Goal: Find specific page/section: Find specific page/section

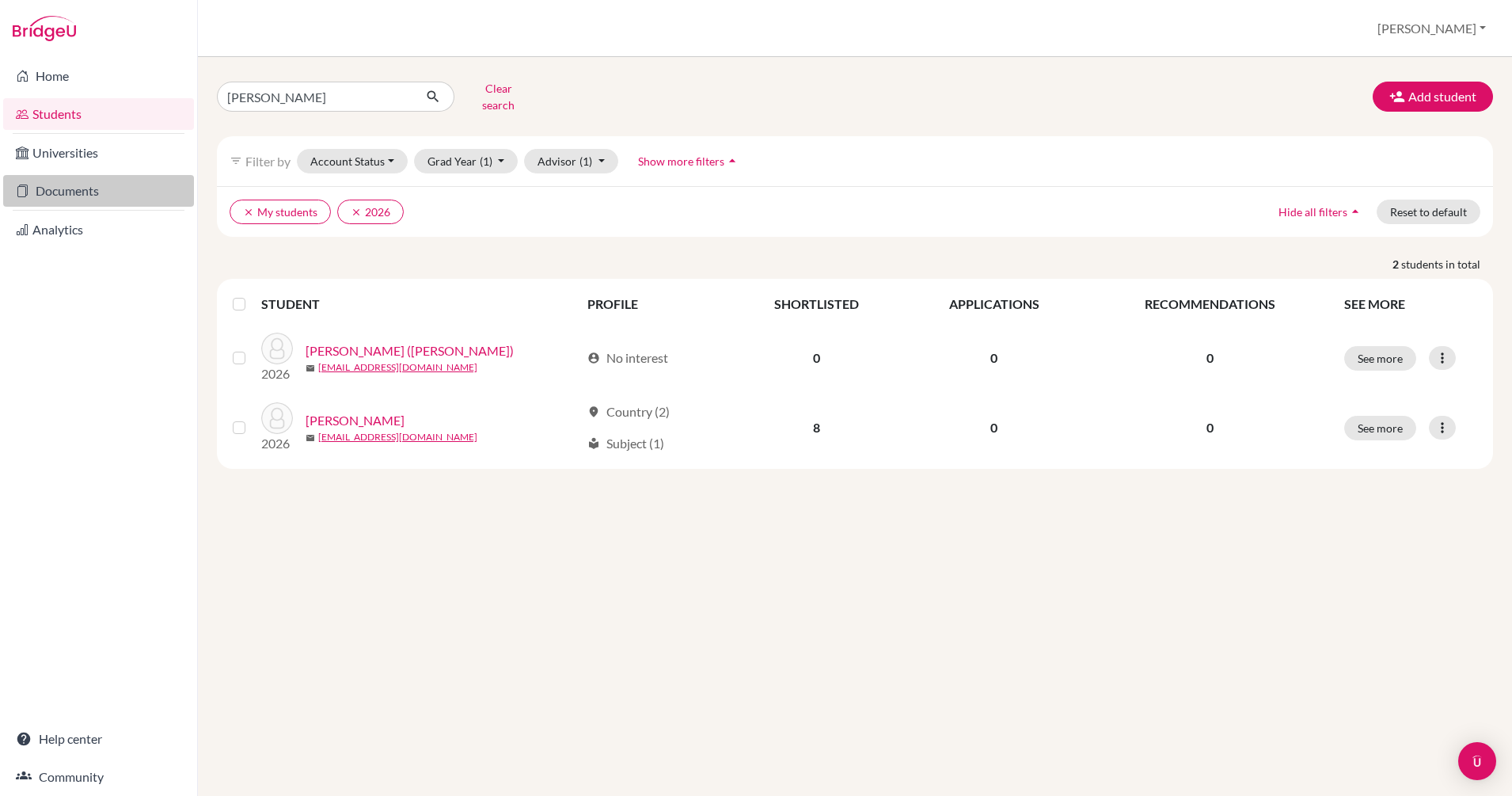
click at [86, 191] on link "Documents" at bounding box center [99, 191] width 191 height 32
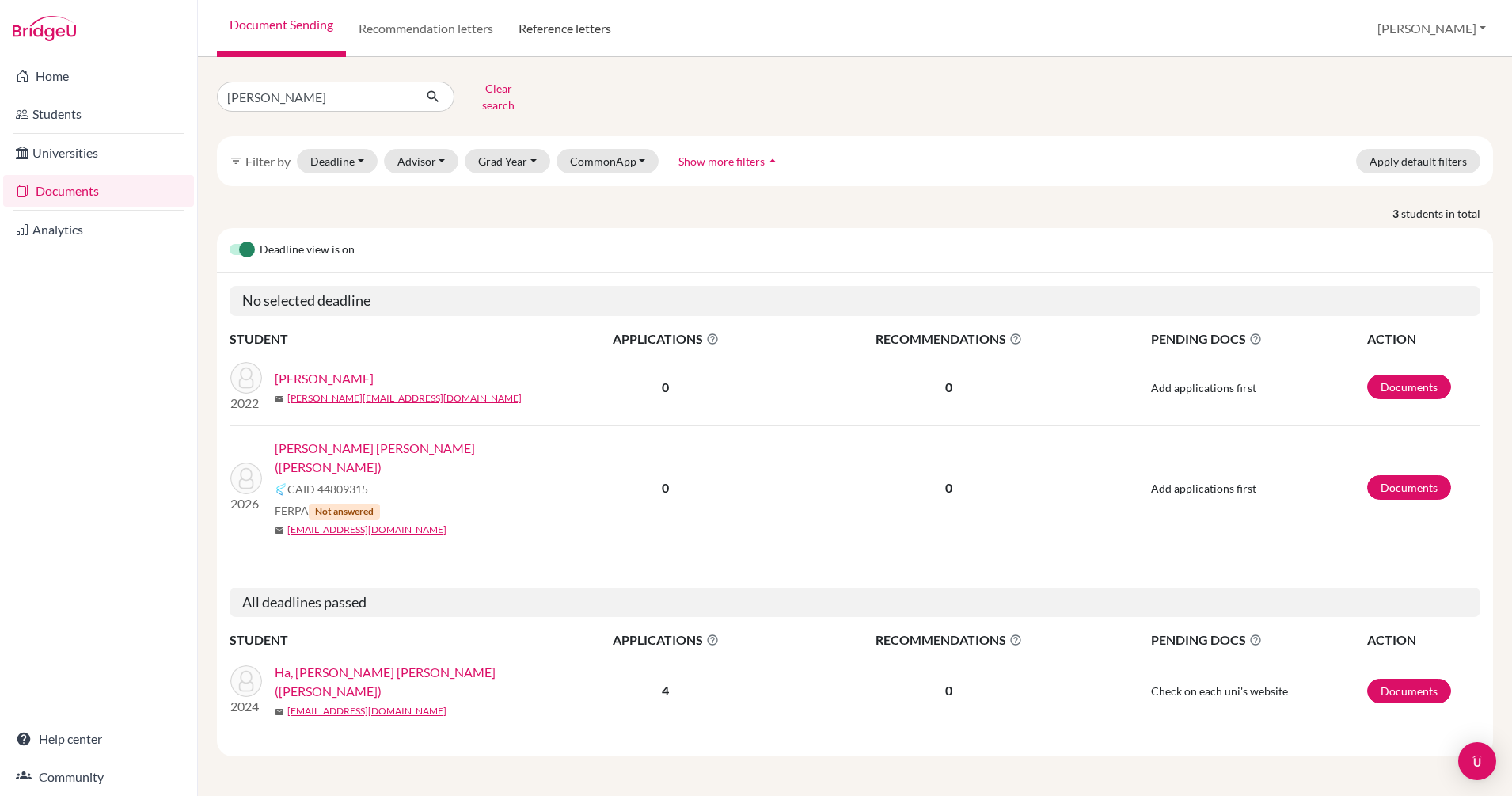
click at [586, 30] on link "Reference letters" at bounding box center [564, 28] width 118 height 57
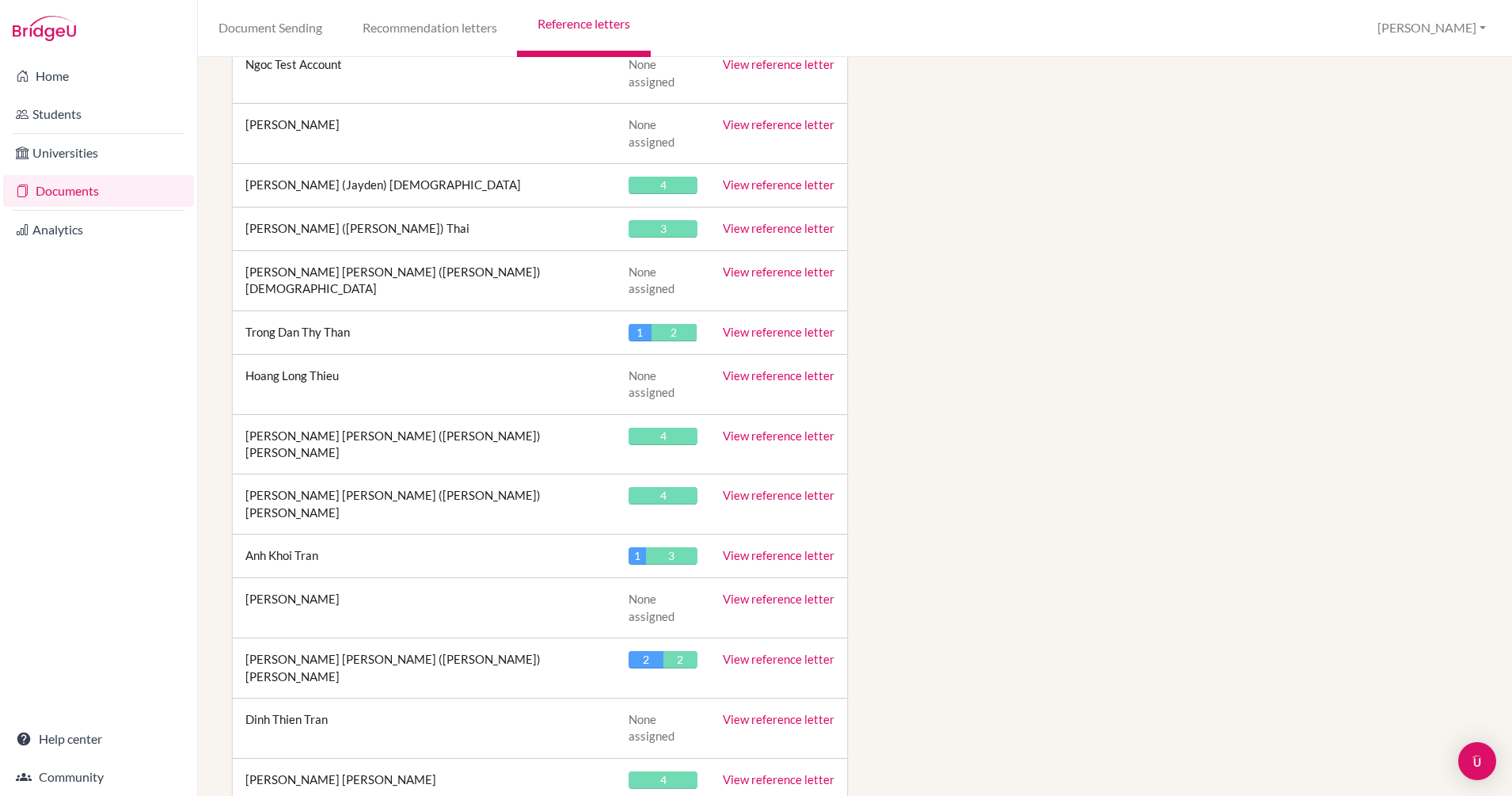
scroll to position [2983, 0]
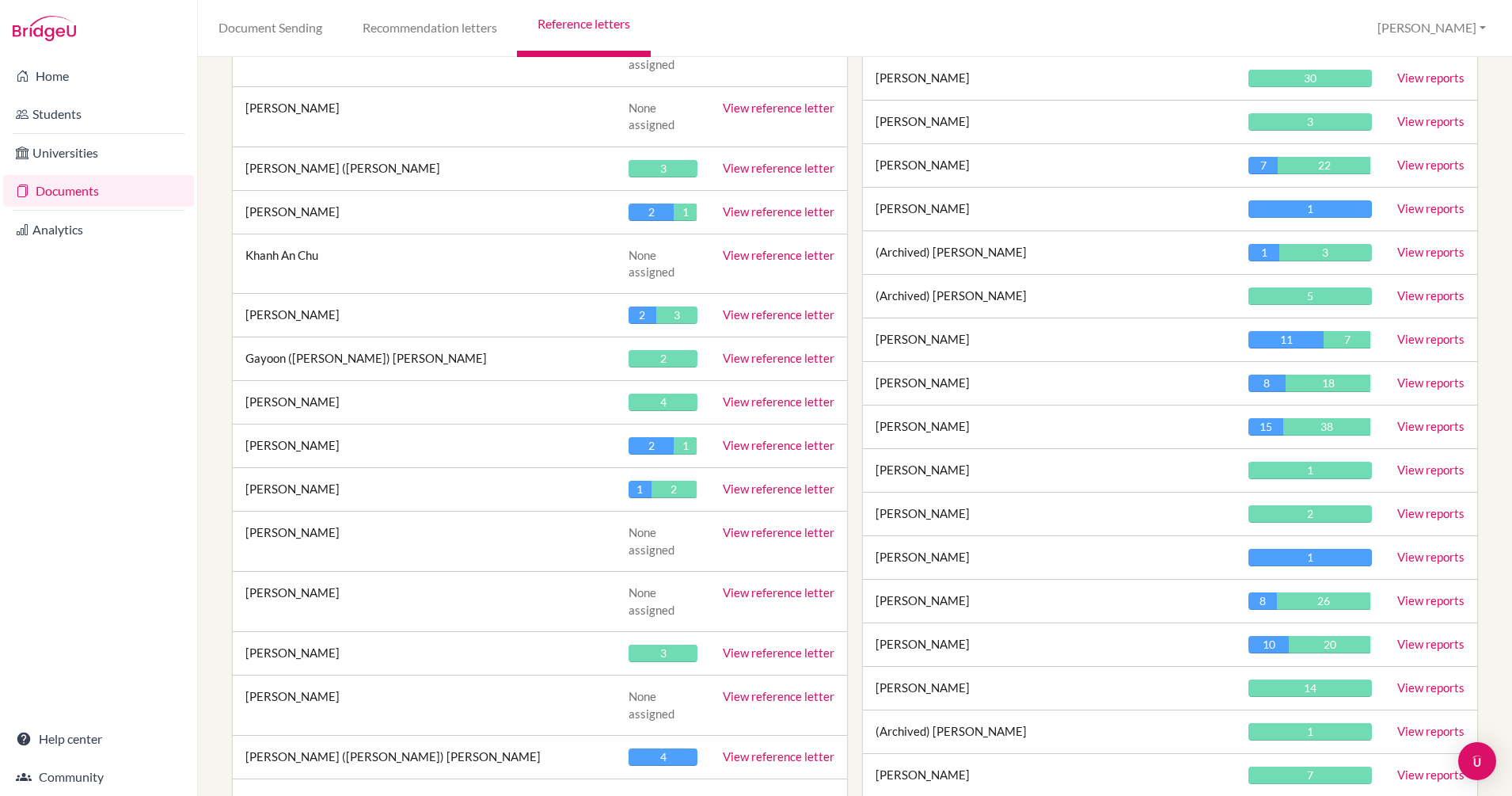
click at [1398, 421] on link "View reports" at bounding box center [1431, 426] width 68 height 14
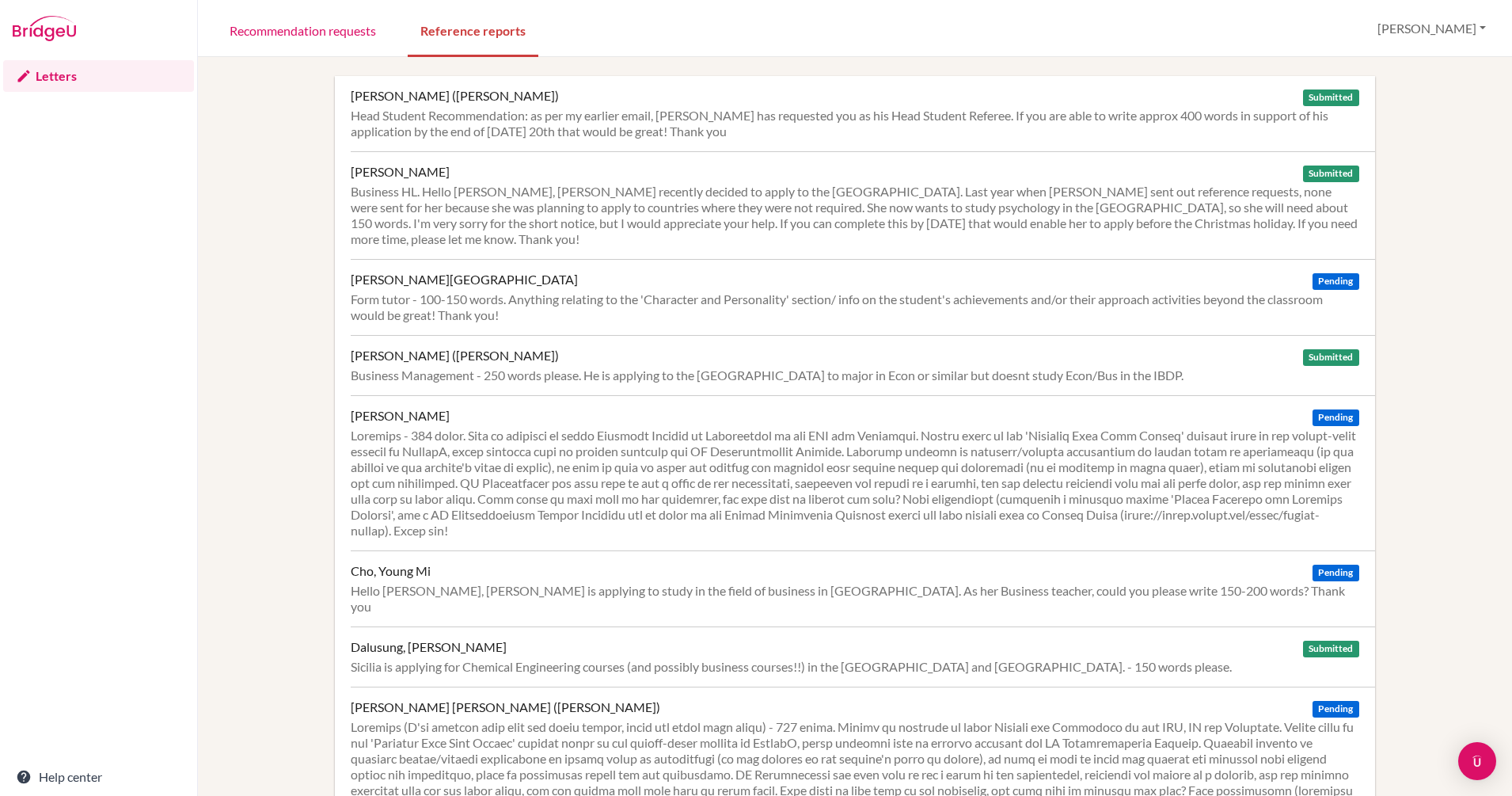
click at [51, 26] on img at bounding box center [44, 28] width 63 height 25
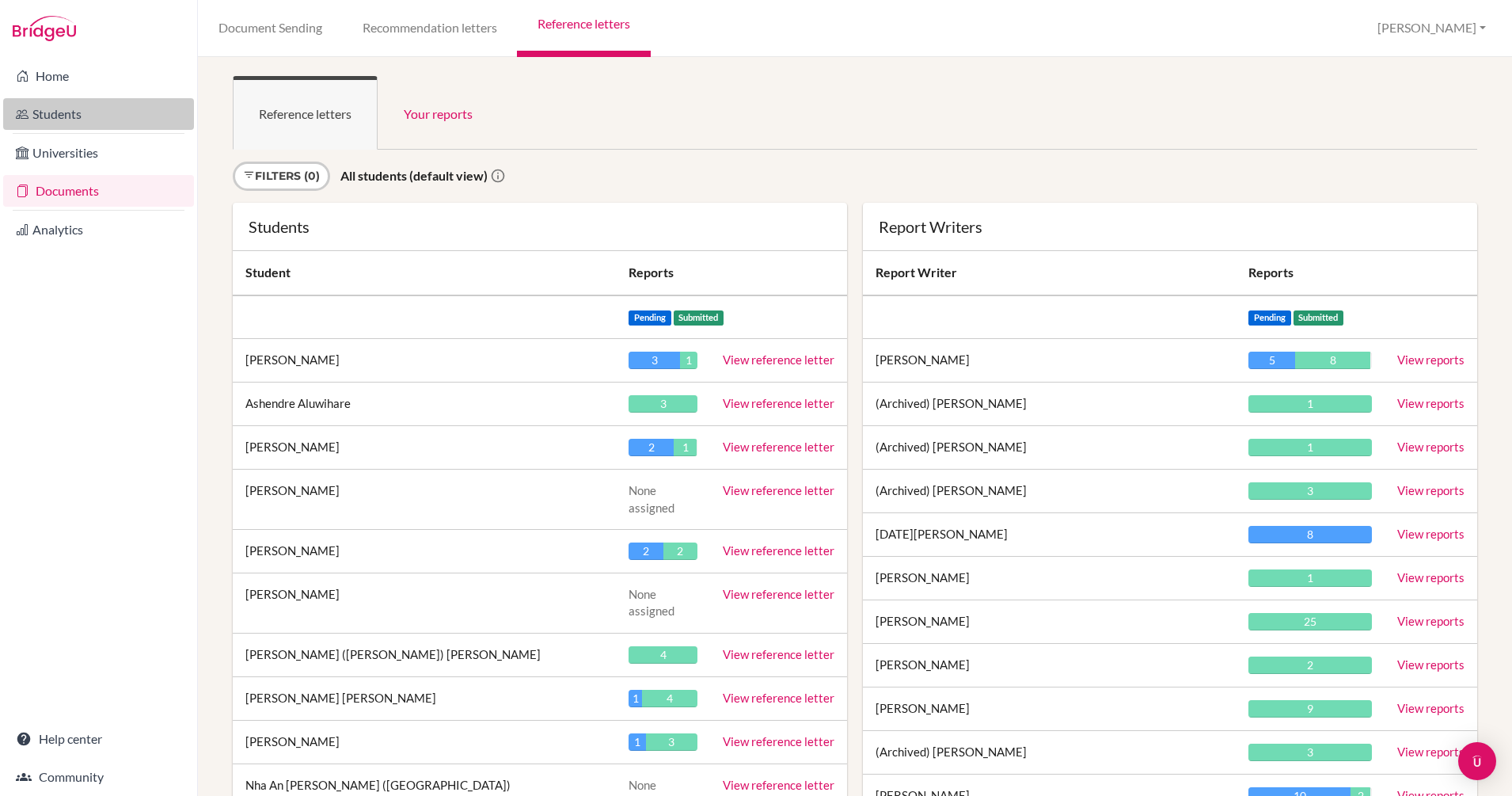
click at [88, 114] on link "Students" at bounding box center [99, 114] width 191 height 32
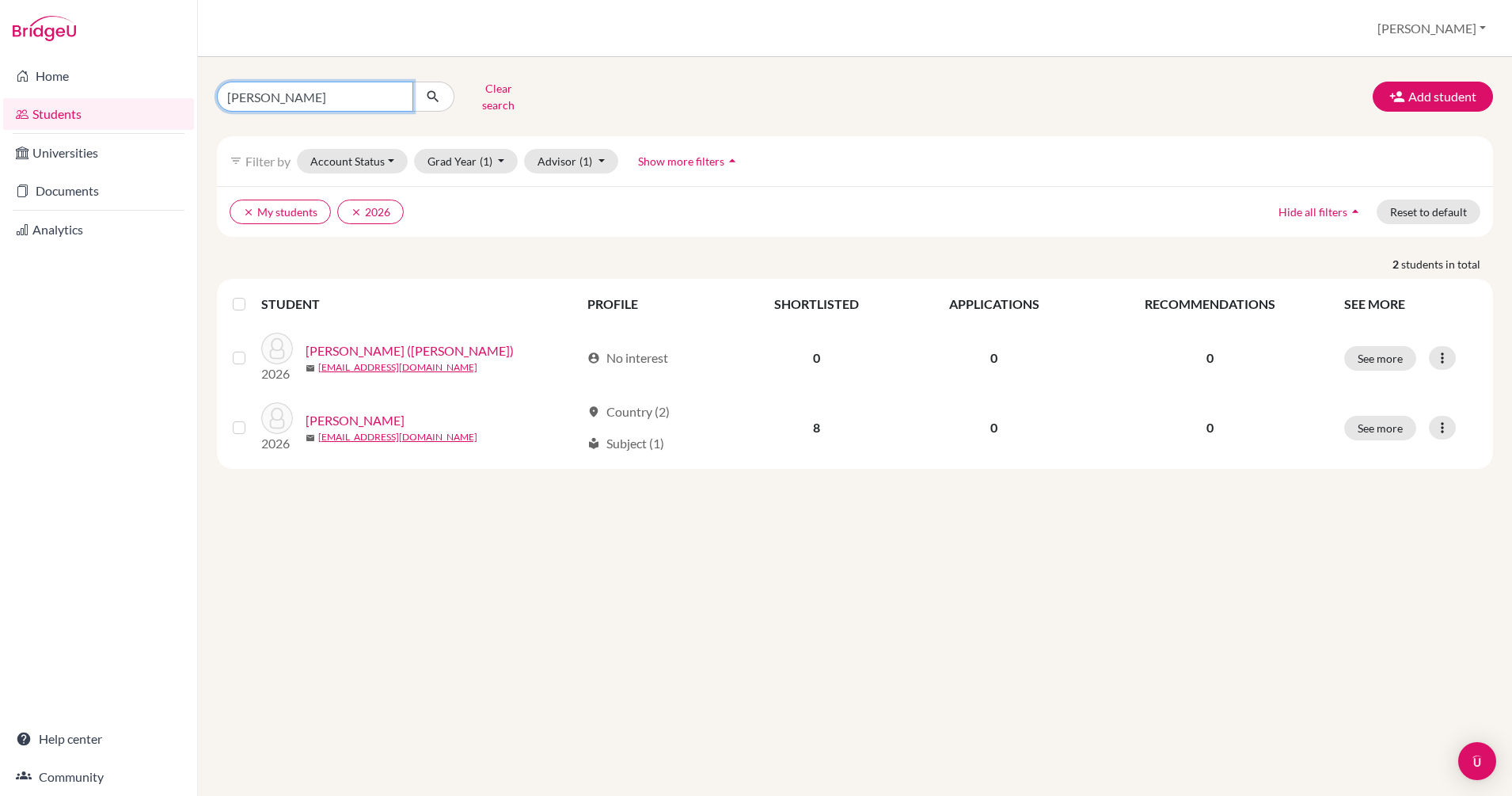
click at [346, 94] on input "gia nghi" at bounding box center [315, 97] width 196 height 30
click at [395, 92] on input "gia nghi" at bounding box center [315, 97] width 196 height 30
type input "alexan"
click at [435, 93] on icon "submit" at bounding box center [432, 96] width 16 height 16
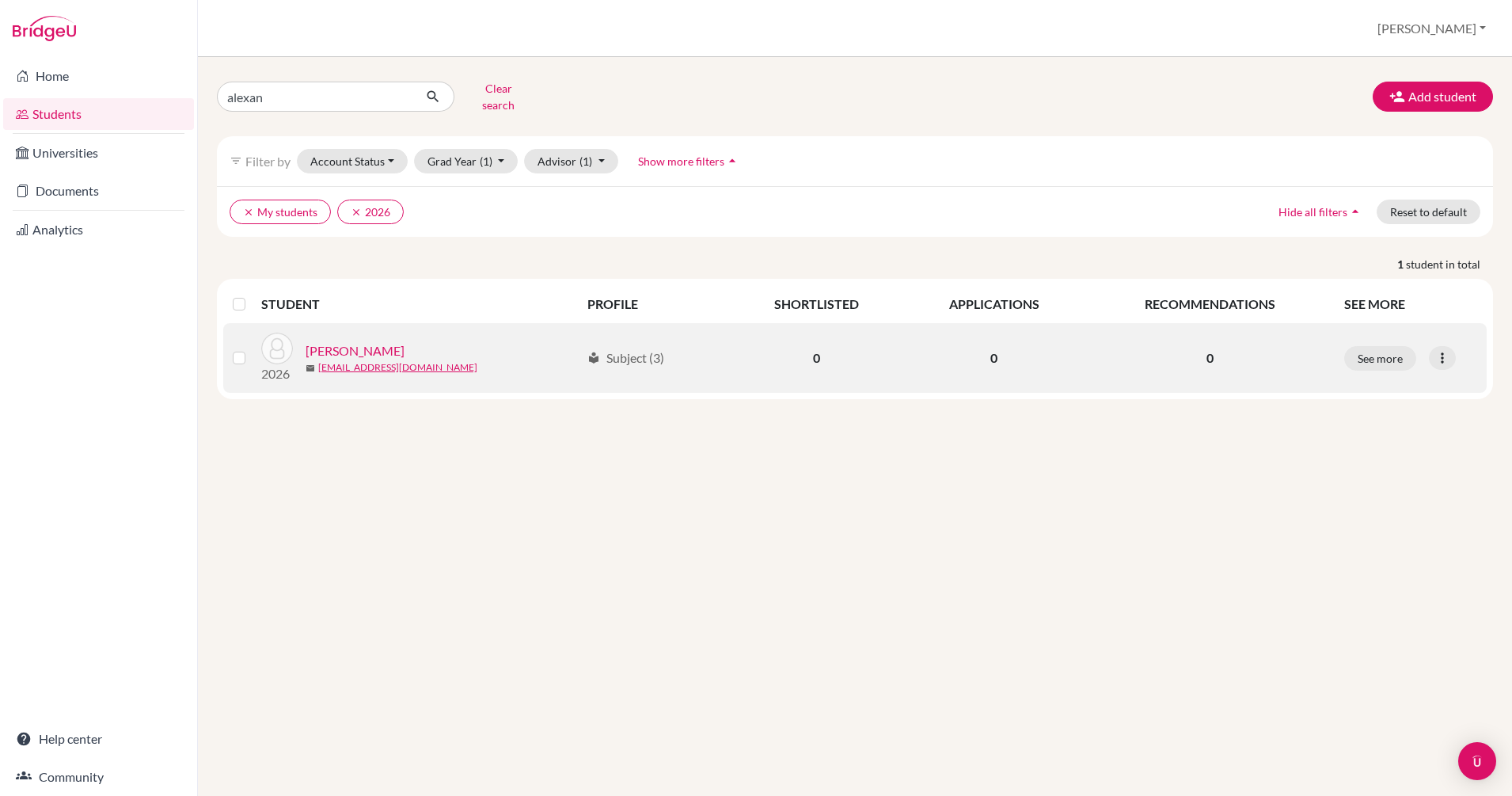
click at [365, 342] on link "Chau, Alexander" at bounding box center [355, 351] width 99 height 19
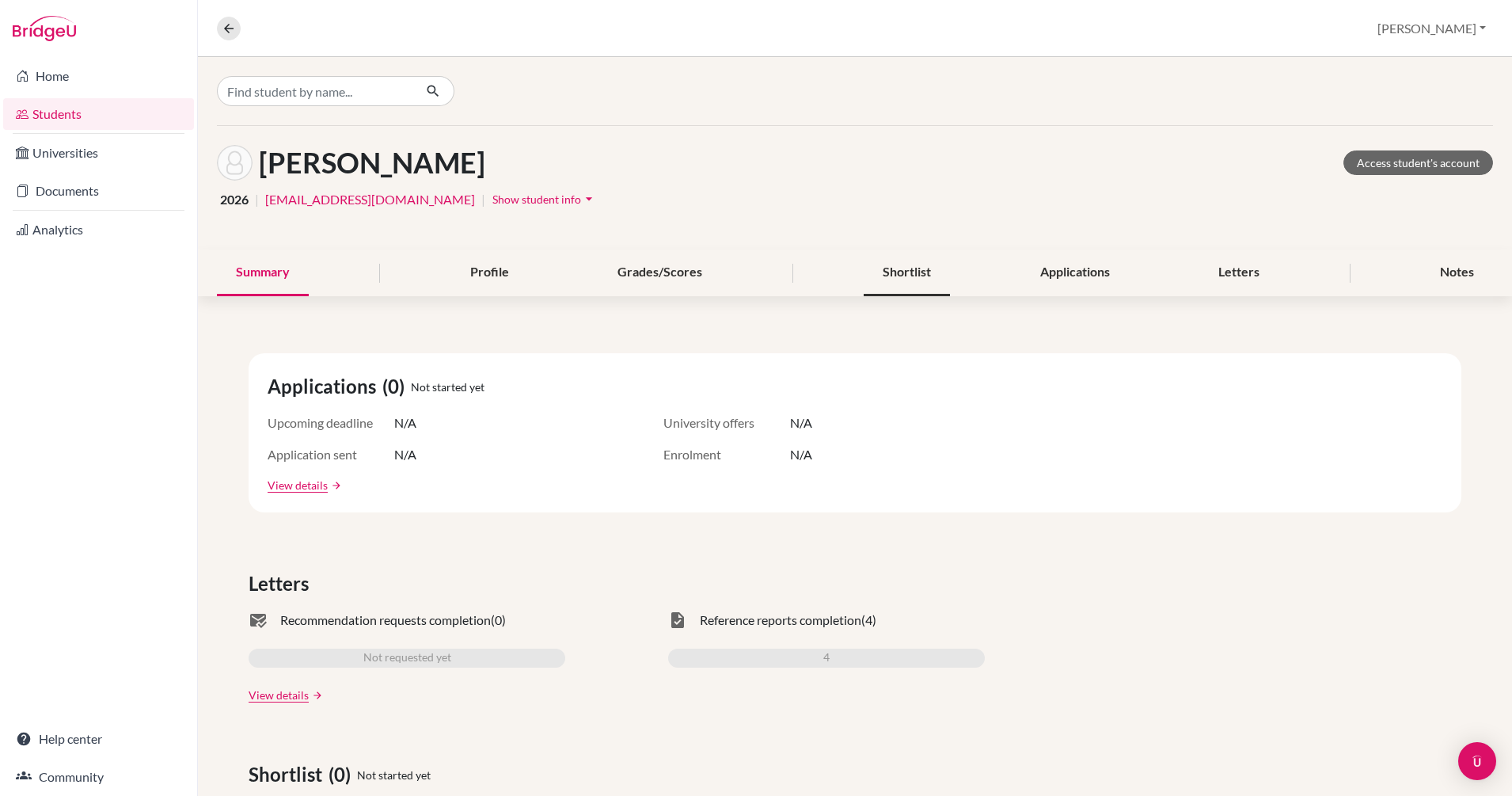
click at [889, 276] on div "Shortlist" at bounding box center [906, 273] width 86 height 47
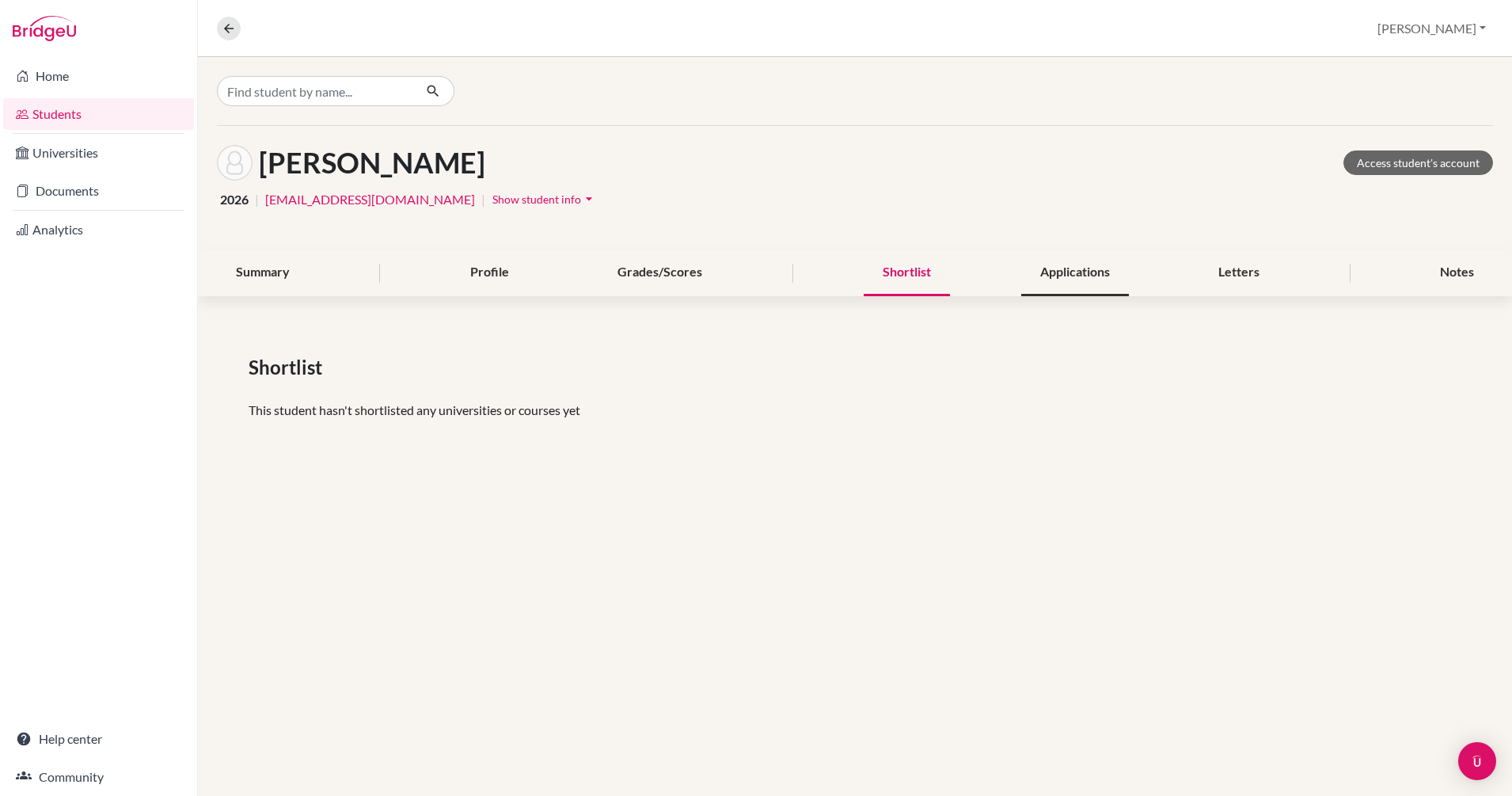
click at [1054, 273] on div "Applications" at bounding box center [1075, 273] width 108 height 47
